Goal: Task Accomplishment & Management: Use online tool/utility

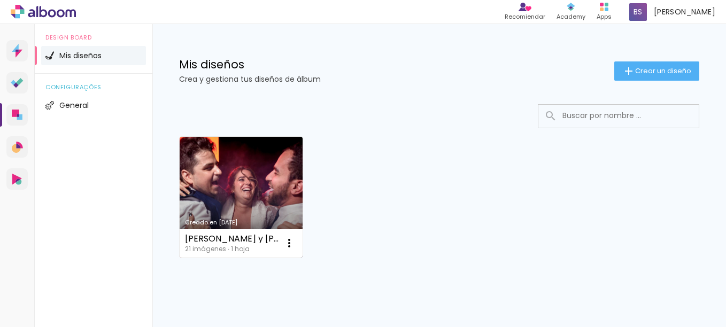
click at [257, 212] on link "Creado en [DATE]" at bounding box center [241, 197] width 123 height 121
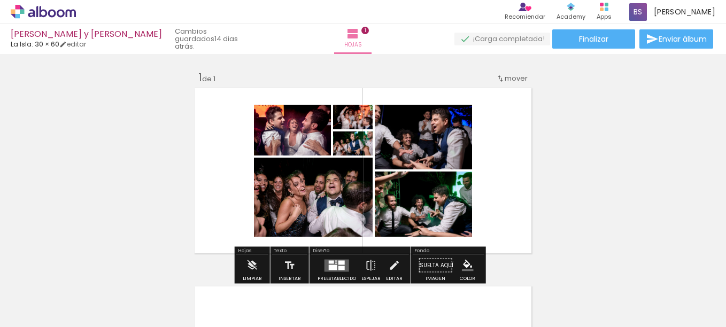
click at [316, 131] on quentale-photo at bounding box center [292, 130] width 77 height 51
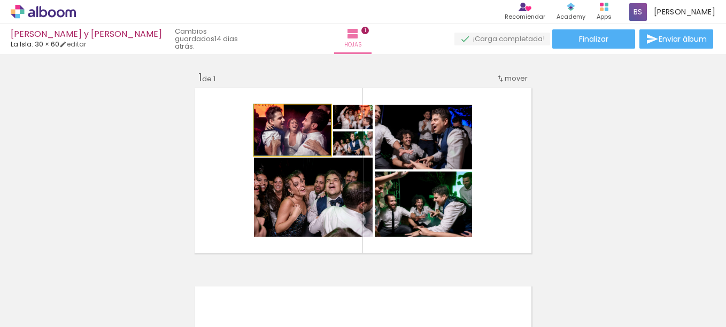
click at [326, 139] on quentale-photo at bounding box center [292, 130] width 77 height 51
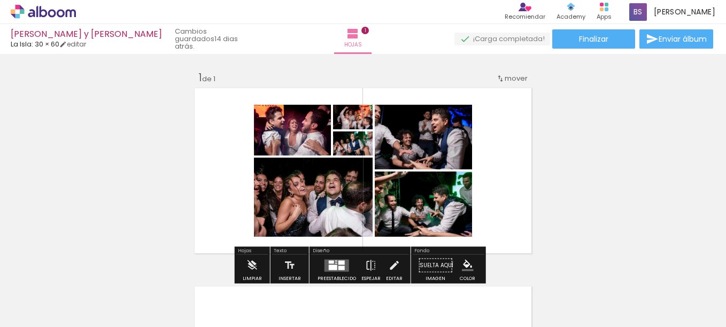
click at [339, 121] on iron-icon at bounding box center [341, 116] width 4 height 11
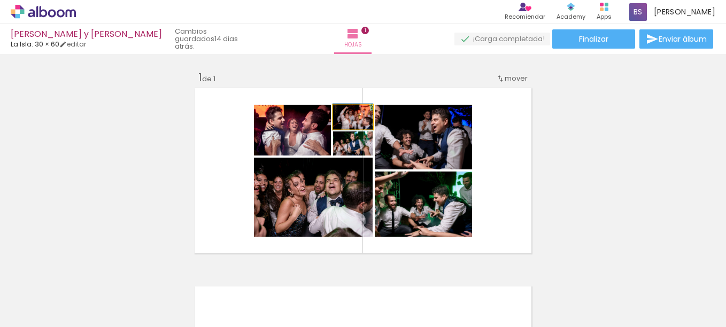
click at [357, 112] on paper-slider at bounding box center [355, 116] width 25 height 16
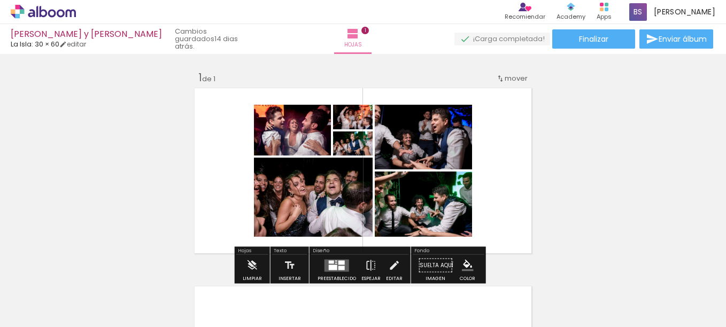
type paper-slider "100"
click at [295, 128] on div at bounding box center [288, 132] width 13 height 11
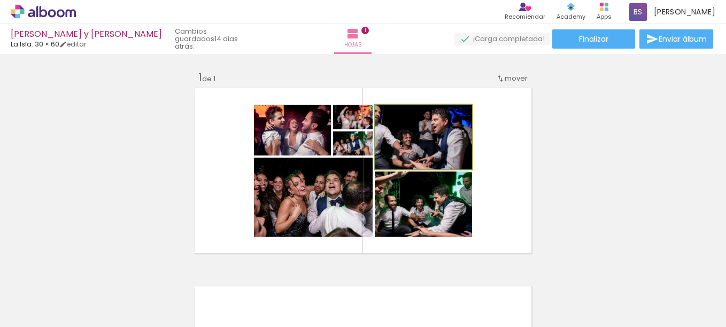
click at [431, 138] on quentale-photo at bounding box center [423, 137] width 97 height 65
drag, startPoint x: 433, startPoint y: 140, endPoint x: 464, endPoint y: 149, distance: 32.5
drag, startPoint x: 450, startPoint y: 140, endPoint x: 433, endPoint y: 142, distance: 17.9
click at [433, 142] on quentale-photo at bounding box center [423, 137] width 97 height 65
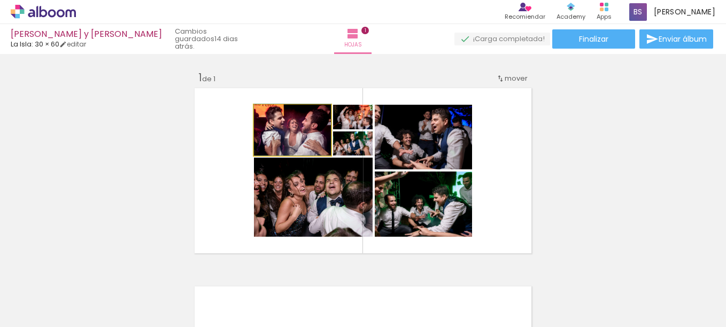
click at [308, 147] on quentale-photo at bounding box center [292, 130] width 77 height 51
drag, startPoint x: 308, startPoint y: 147, endPoint x: 276, endPoint y: 113, distance: 46.9
click at [275, 111] on div at bounding box center [278, 116] width 17 height 17
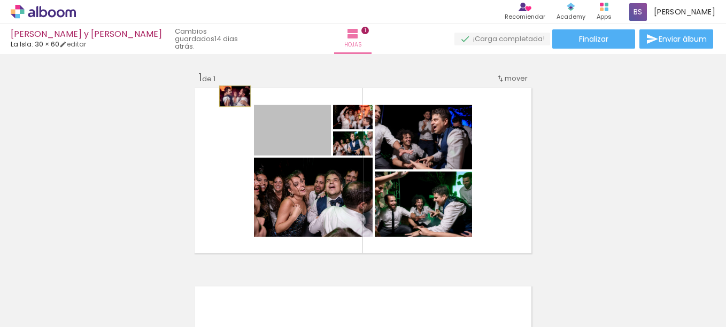
drag, startPoint x: 274, startPoint y: 105, endPoint x: 231, endPoint y: 96, distance: 43.8
click at [231, 96] on quentale-layouter at bounding box center [363, 171] width 343 height 172
drag, startPoint x: 258, startPoint y: 107, endPoint x: 102, endPoint y: 154, distance: 163.0
click at [102, 154] on div "Insertar hoja 1 de 1" at bounding box center [363, 256] width 726 height 397
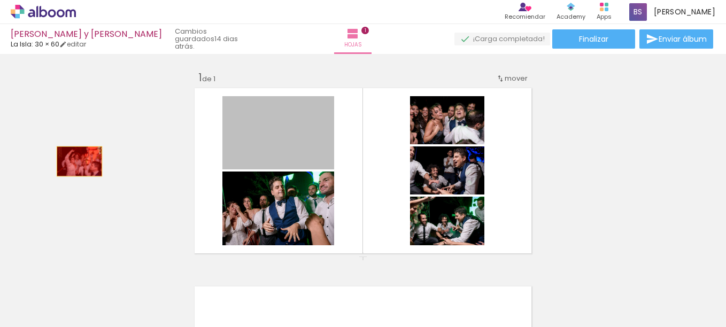
drag, startPoint x: 219, startPoint y: 132, endPoint x: 115, endPoint y: 154, distance: 106.6
click at [74, 162] on div "Insertar hoja 1 de 1" at bounding box center [363, 256] width 726 height 397
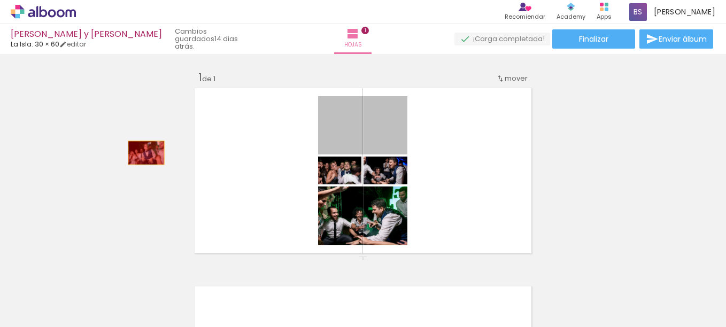
drag, startPoint x: 317, startPoint y: 137, endPoint x: 135, endPoint y: 153, distance: 182.5
click at [135, 153] on div "Insertar hoja 1 de 1" at bounding box center [363, 256] width 726 height 397
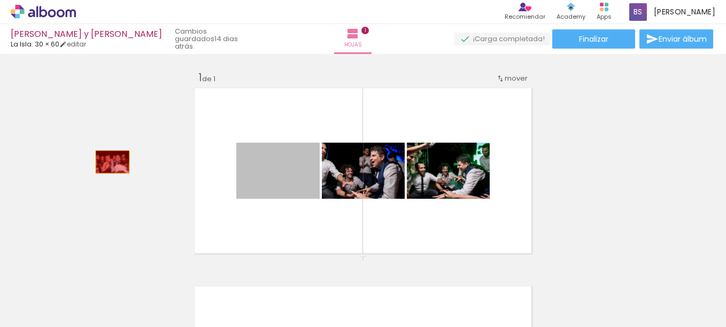
drag, startPoint x: 234, startPoint y: 182, endPoint x: 109, endPoint y: 162, distance: 127.3
click at [109, 162] on div "Insertar hoja 1 de 1" at bounding box center [363, 256] width 726 height 397
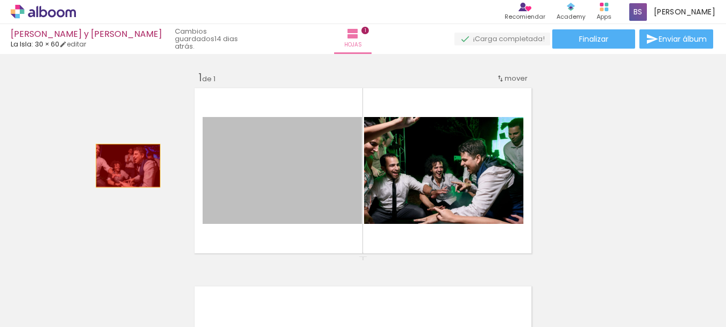
drag, startPoint x: 204, startPoint y: 182, endPoint x: 140, endPoint y: 157, distance: 68.2
click at [108, 165] on div "Insertar hoja 1 de 1" at bounding box center [363, 256] width 726 height 397
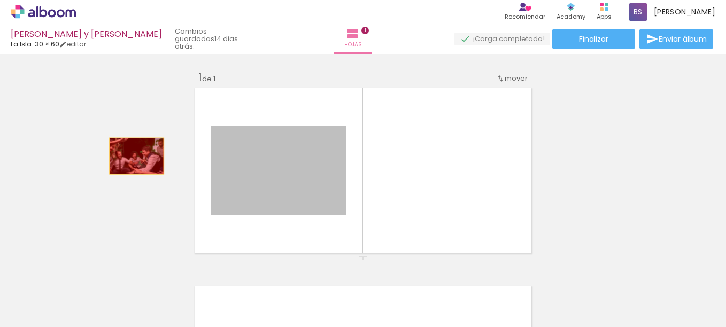
drag, startPoint x: 337, startPoint y: 172, endPoint x: 132, endPoint y: 156, distance: 206.0
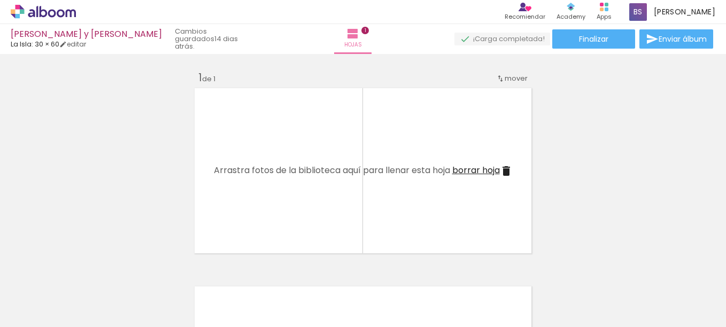
click at [392, 127] on quentale-layouter at bounding box center [363, 171] width 343 height 172
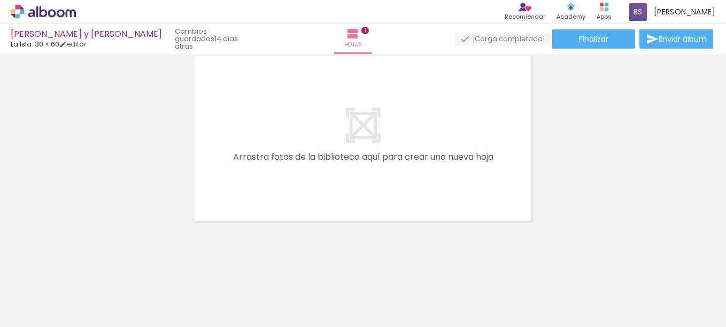
scroll to position [232, 0]
drag, startPoint x: 413, startPoint y: 142, endPoint x: 358, endPoint y: 134, distance: 55.1
click at [411, 142] on quentale-layouter at bounding box center [363, 137] width 343 height 172
click at [354, 133] on quentale-layouter at bounding box center [363, 137] width 343 height 172
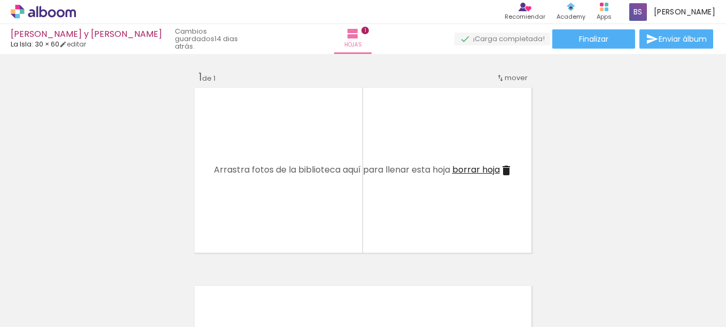
scroll to position [0, 0]
click at [86, 44] on link "editar" at bounding box center [72, 44] width 27 height 9
type input "3"
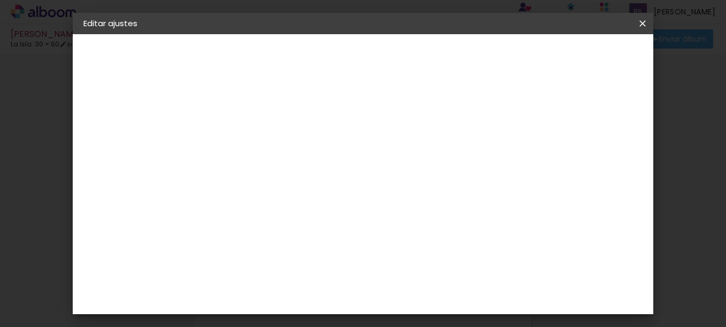
click at [435, 121] on paper-checkbox "Mostrar sangría" at bounding box center [395, 115] width 82 height 13
type paper-checkbox "on"
click at [363, 118] on div at bounding box center [359, 116] width 10 height 10
click at [425, 58] on span "Guardar configuración" at bounding box center [398, 60] width 52 height 15
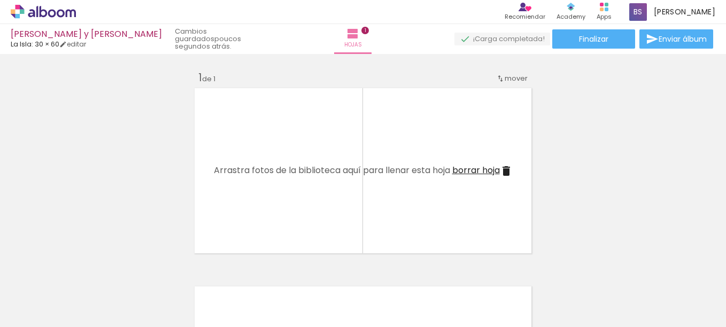
click at [38, 297] on input "Todas las fotos" at bounding box center [24, 294] width 29 height 9
click at [41, 315] on span "Añadir Fotos" at bounding box center [32, 313] width 21 height 12
click at [0, 0] on input "file" at bounding box center [0, 0] width 0 height 0
click at [78, 271] on iron-icon at bounding box center [72, 269] width 11 height 11
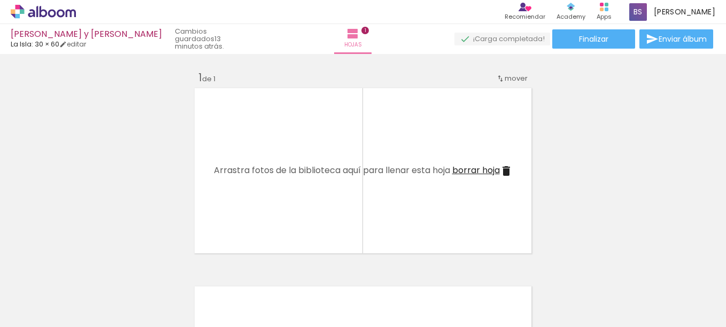
click at [78, 270] on iron-icon at bounding box center [72, 269] width 11 height 11
click at [78, 269] on iron-icon at bounding box center [72, 269] width 11 height 11
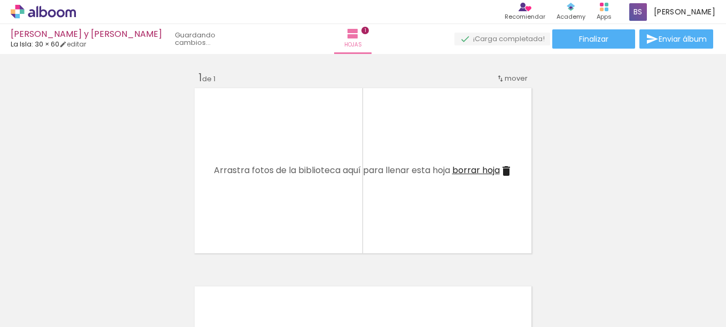
click at [78, 269] on iron-icon at bounding box center [72, 269] width 11 height 11
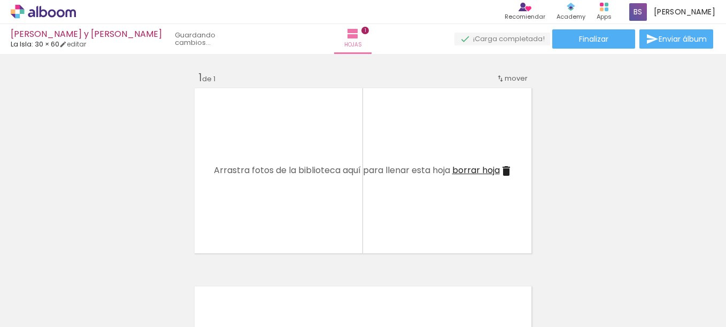
click at [78, 269] on iron-icon at bounding box center [72, 269] width 11 height 11
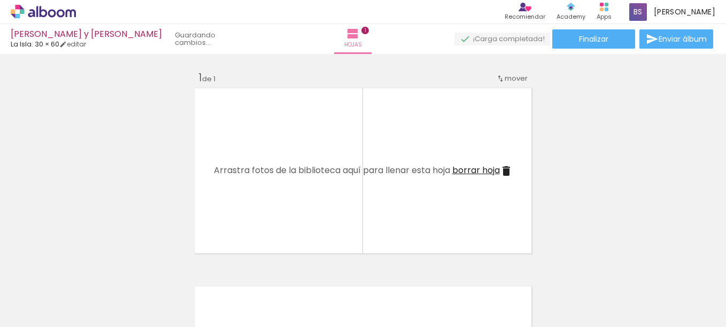
click at [78, 269] on iron-icon at bounding box center [72, 269] width 11 height 11
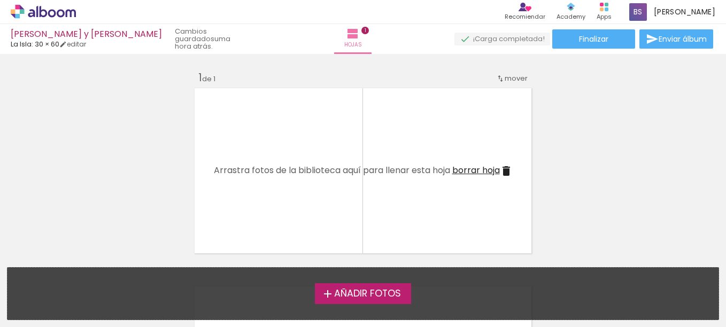
click at [327, 171] on span "Arrastra fotos de la biblioteca aquí para llenar esta hoja" at bounding box center [332, 170] width 236 height 12
click at [345, 46] on span "Hojas" at bounding box center [354, 45] width 18 height 10
click at [345, 41] on span "Hojas" at bounding box center [354, 45] width 18 height 10
click at [362, 30] on span "1" at bounding box center [365, 30] width 7 height 7
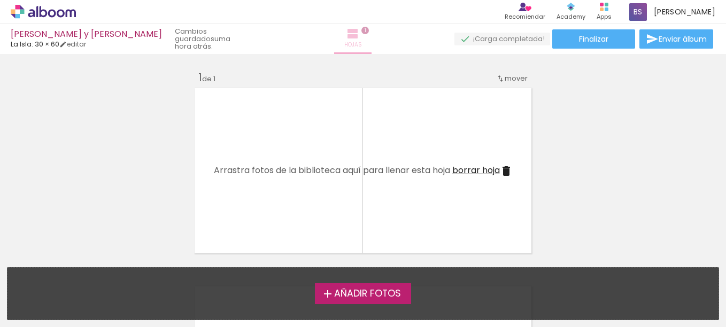
click at [362, 30] on span "1" at bounding box center [365, 30] width 7 height 7
click at [198, 75] on span "1" at bounding box center [200, 78] width 4 height 14
click at [517, 38] on quentale-upload-monitor at bounding box center [503, 39] width 96 height 13
click at [0, 0] on slot "Hojas 1" at bounding box center [0, 0] width 0 height 0
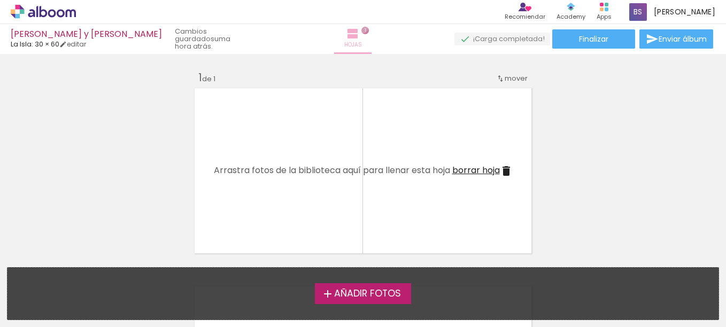
click at [362, 28] on span "1" at bounding box center [365, 30] width 7 height 7
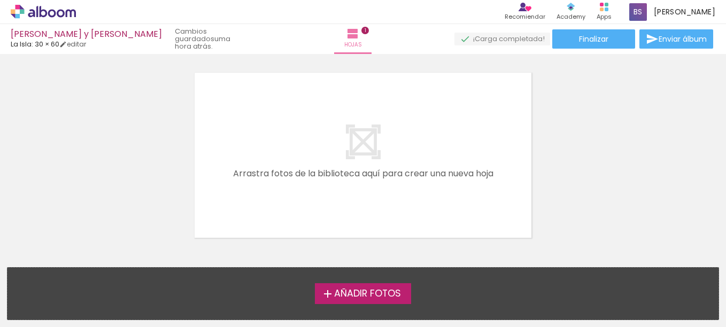
scroll to position [232, 0]
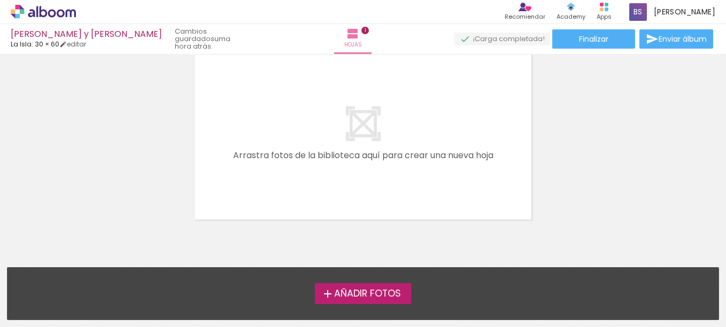
drag, startPoint x: 502, startPoint y: 125, endPoint x: 461, endPoint y: 135, distance: 42.0
click at [501, 125] on quentale-layouter at bounding box center [363, 137] width 343 height 172
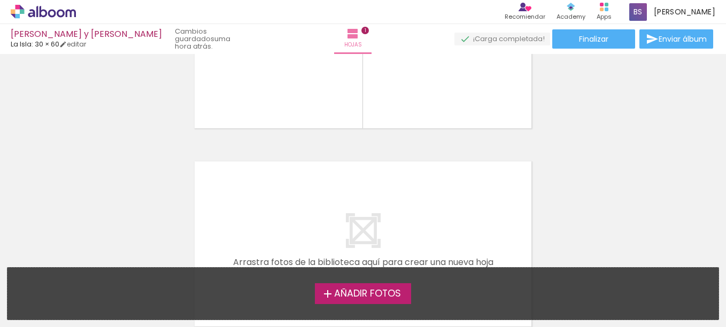
click at [327, 116] on quentale-layouter at bounding box center [363, 46] width 343 height 172
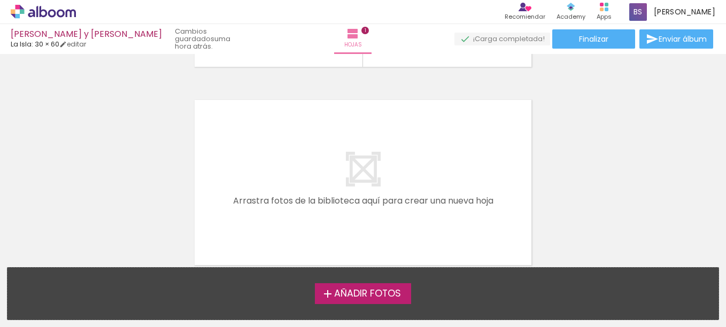
scroll to position [214, 0]
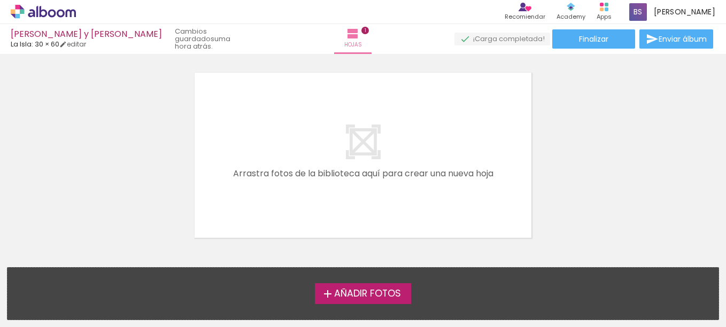
click at [353, 142] on quentale-layouter at bounding box center [363, 156] width 343 height 172
drag, startPoint x: 356, startPoint y: 157, endPoint x: 408, endPoint y: 220, distance: 81.7
click at [408, 220] on quentale-layouter at bounding box center [363, 156] width 343 height 172
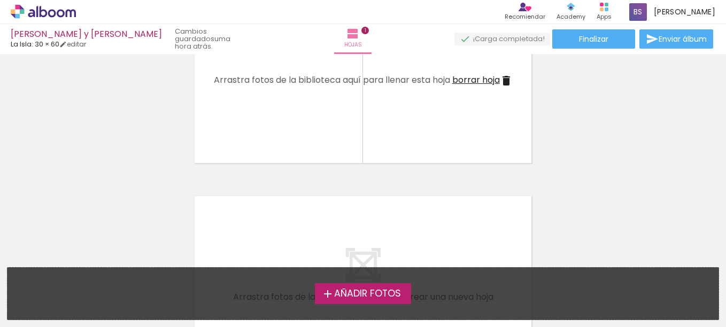
scroll to position [107, 0]
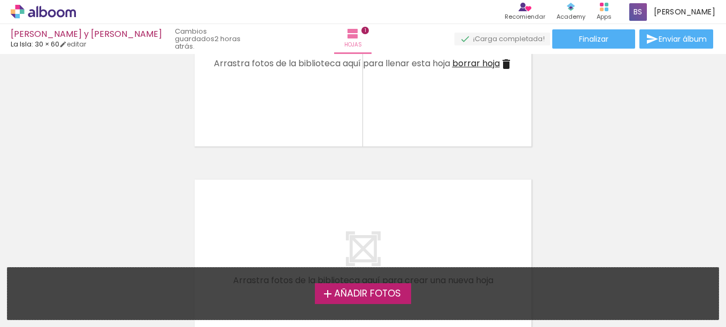
click at [384, 301] on label "Añadir Fotos" at bounding box center [363, 294] width 97 height 20
click at [0, 0] on input "file" at bounding box center [0, 0] width 0 height 0
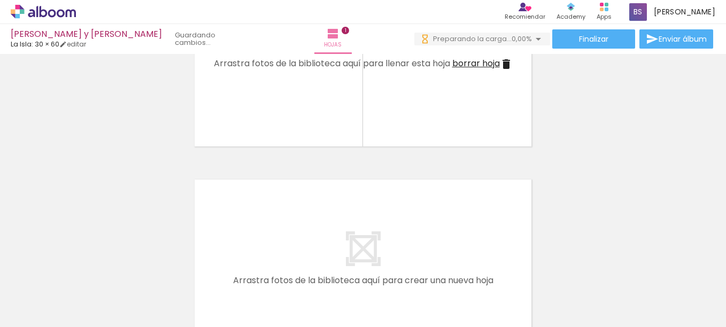
scroll to position [0, 0]
click at [29, 298] on input "Todas las fotos" at bounding box center [24, 294] width 29 height 9
click at [31, 301] on div at bounding box center [34, 293] width 55 height 18
click at [0, 265] on div "Biblioteca 35 fotos Todas las fotos No usadas Añadir Fotos" at bounding box center [0, 294] width 0 height 67
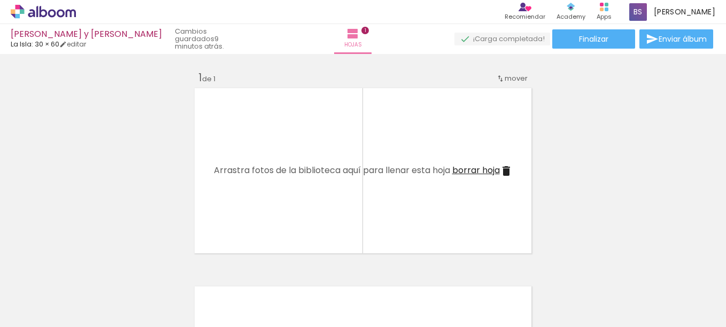
click at [167, 35] on quentale-status "9 minutos atrás." at bounding box center [209, 39] width 85 height 31
